Goal: Find contact information: Obtain details needed to contact an individual or organization

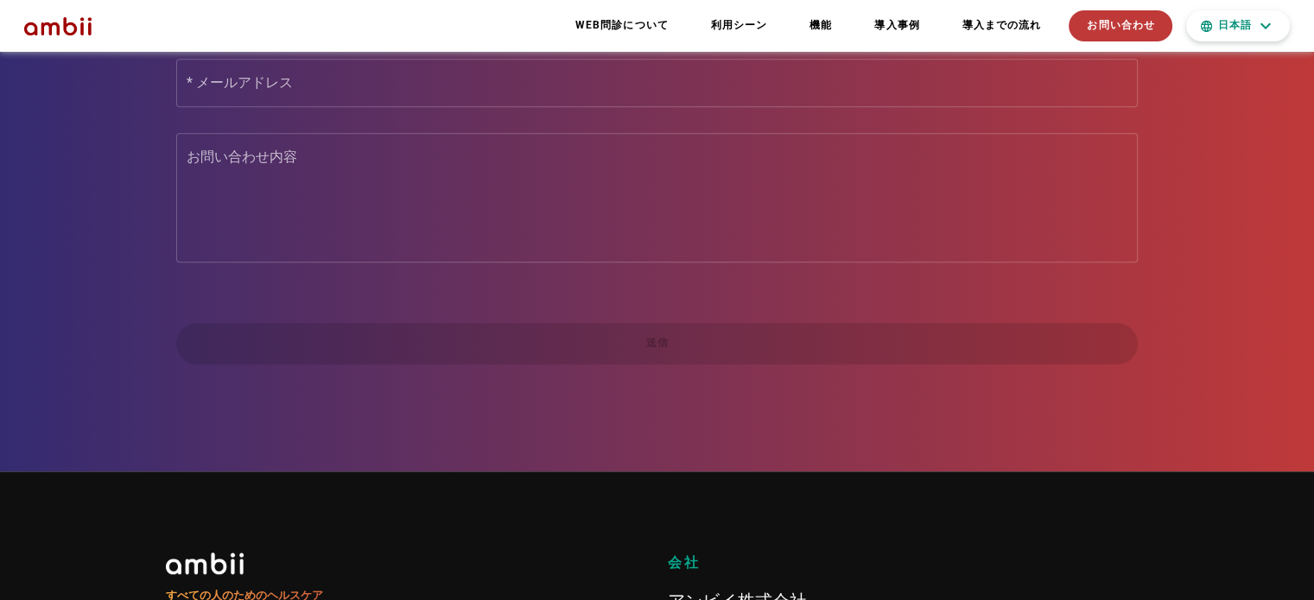
scroll to position [8369, 0]
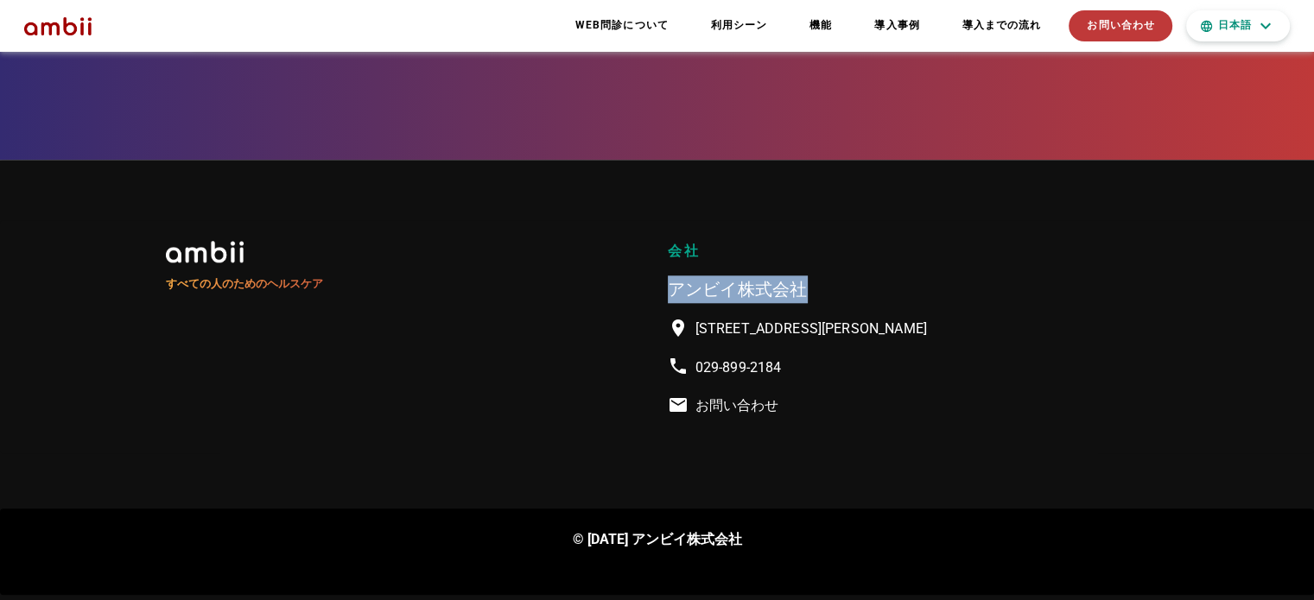
drag, startPoint x: 809, startPoint y: 255, endPoint x: 661, endPoint y: 271, distance: 148.6
click at [661, 271] on div "会社 アンビイ株式会社 [STREET_ADDRESS][PERSON_NAME]スタートアップパーク201 029-899-2184 お問い合わせ" at bounding box center [908, 337] width 502 height 213
copy font "アンビイ株式会社"
drag, startPoint x: 736, startPoint y: 327, endPoint x: 771, endPoint y: 307, distance: 40.3
click at [771, 317] on p "[STREET_ADDRESS][PERSON_NAME]" at bounding box center [908, 329] width 481 height 25
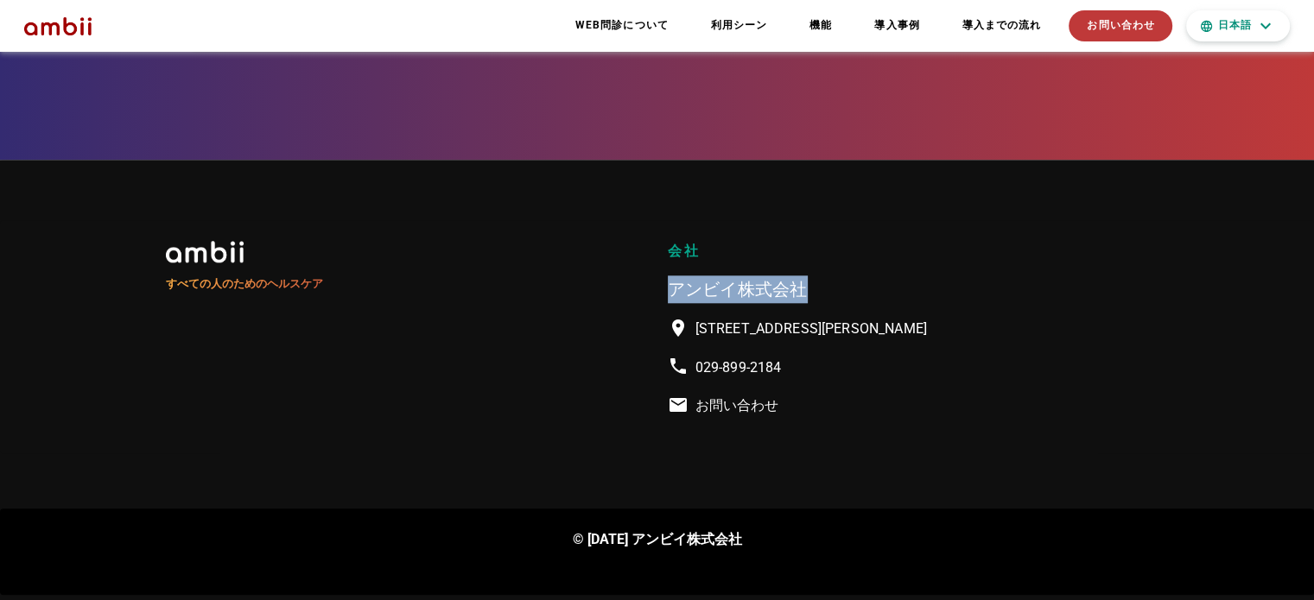
copy font "[STREET_ADDRESS][PERSON_NAME]"
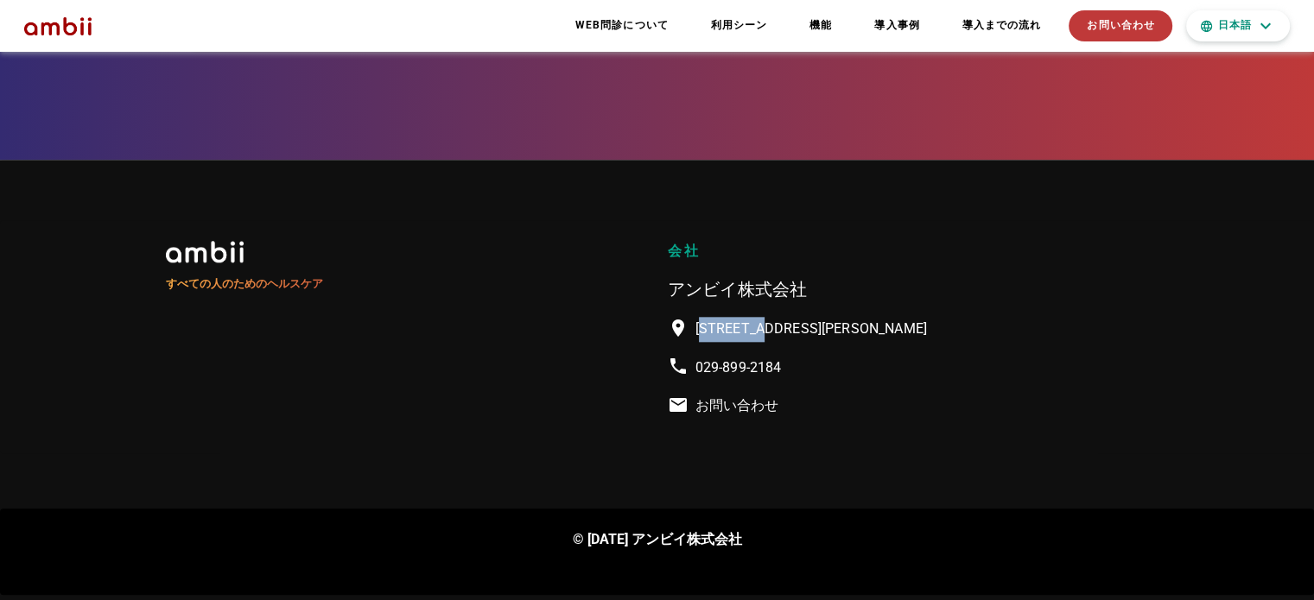
drag, startPoint x: 767, startPoint y: 303, endPoint x: 711, endPoint y: 306, distance: 56.2
click at [711, 320] on font "[STREET_ADDRESS][PERSON_NAME]" at bounding box center [811, 328] width 232 height 16
copy font "305-0031"
drag, startPoint x: 791, startPoint y: 360, endPoint x: 695, endPoint y: 365, distance: 96.9
click at [695, 365] on p "029-899-2184" at bounding box center [908, 368] width 481 height 25
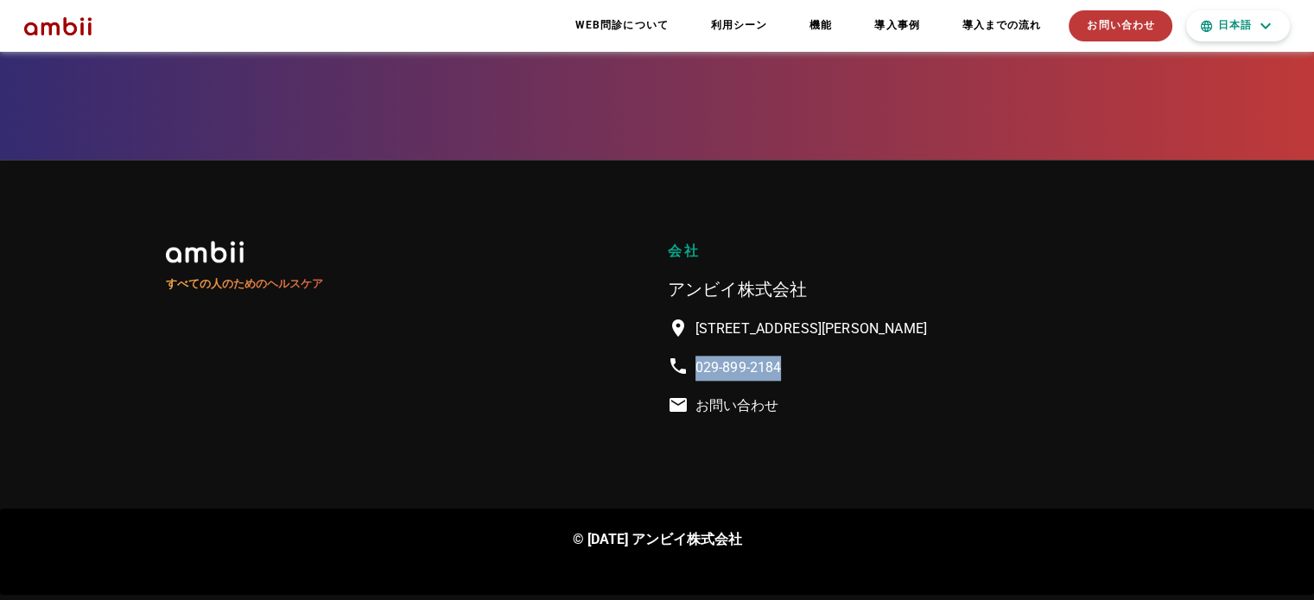
copy font "029-899-2184"
